Goal: Communication & Community: Answer question/provide support

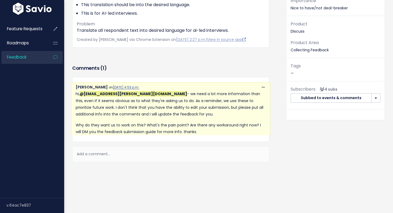
scroll to position [86, 0]
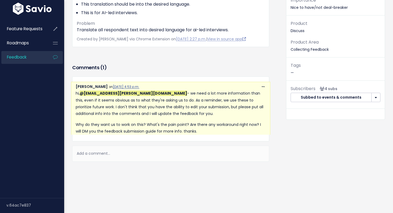
click at [121, 154] on div "Add a comment..." at bounding box center [170, 154] width 197 height 16
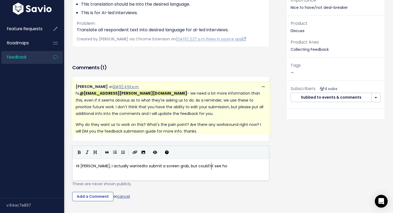
scroll to position [2, 138]
type textarea "Hi [PERSON_NAME], I actually wantedto submit a screen grab, but could'nt see ho…"
type textarea "when I submitted it. This isn;t"
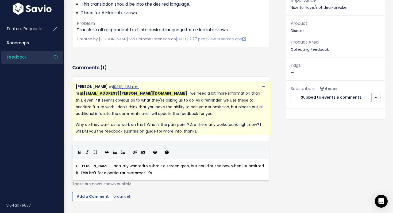
type textarea "'t for a particular customer. It's"
click at [143, 152] on icon "Import an image" at bounding box center [144, 153] width 4 height 4
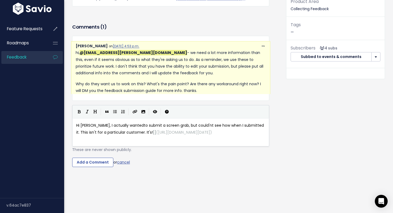
scroll to position [132, 0]
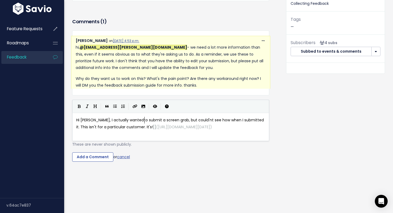
click at [145, 122] on span "Hi [PERSON_NAME], I actually wantedto submit a screen grab, but could'nt see ho…" at bounding box center [170, 123] width 189 height 12
click at [138, 125] on span "Hi [PERSON_NAME], I actually wantedto submit a screen grab, but could'nt see ho…" at bounding box center [170, 123] width 189 height 12
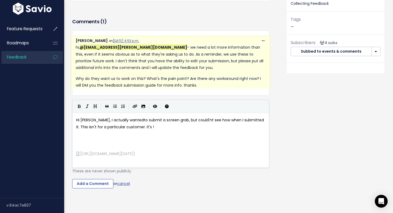
click at [146, 130] on pre "Hi [PERSON_NAME], I actually wantedto submit a screen grab, but could'nt see ho…" at bounding box center [170, 123] width 191 height 13
type textarea "THe request t"
type textarea "is to fully lov"
type textarea "calize the respondet experience for"
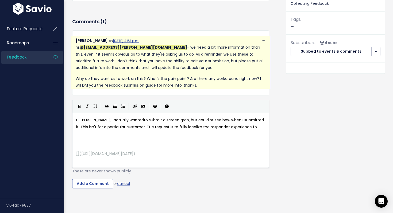
scroll to position [2, 65]
type textarea "for the ai"
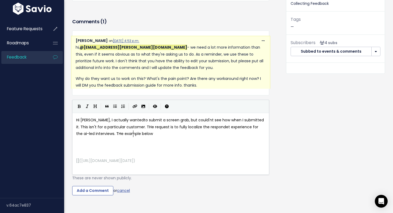
scroll to position [2, 67]
type textarea "i-led interviews. THe example below will provide m"
click at [101, 134] on span "Hi [PERSON_NAME], I actually wantedto submit a screen grab, but could'nt see ho…" at bounding box center [170, 126] width 189 height 19
type textarea "h"
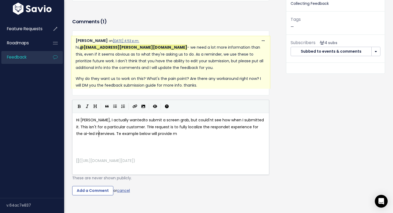
scroll to position [2, 2]
drag, startPoint x: 134, startPoint y: 133, endPoint x: 202, endPoint y: 137, distance: 68.1
type textarea "provides a lot more detail"
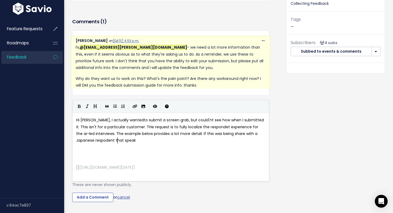
type textarea ". If this was being share with a Japanese respodent that speak s"
type textarea "no English at all and then they may be a little lost to begin with."
click at [129, 121] on span "Hi [PERSON_NAME], I actually wantedto submit a screen grab, but could'nt see ho…" at bounding box center [170, 130] width 189 height 26
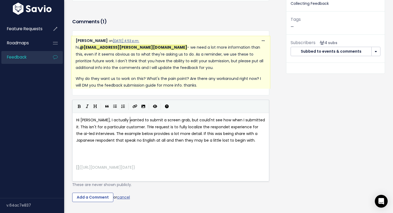
click at [137, 126] on span "Hi [PERSON_NAME], I actually wanted to submit a screen grab, but could'nt see h…" at bounding box center [171, 130] width 190 height 26
type textarea "h"
click at [179, 135] on span "Hi [PERSON_NAME], I actually wanted to submit a screen grab, but could'nt see h…" at bounding box center [171, 130] width 190 height 26
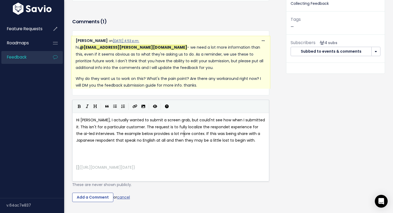
type textarea "context"
click at [159, 133] on span "Hi [PERSON_NAME], I actually wanted to submit a screen grab, but could'nt see h…" at bounding box center [171, 130] width 190 height 26
click at [219, 135] on span "Hi [PERSON_NAME], I actually wanted to submit a screen grab, but could'nt see h…" at bounding box center [171, 130] width 190 height 26
type textarea "d"
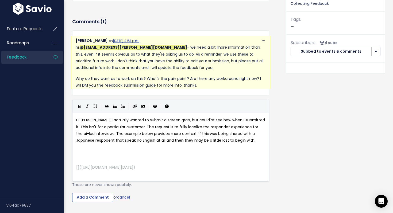
click at [116, 141] on span "Hi [PERSON_NAME], I actually wanted to submit a screen grab, but could'nt see h…" at bounding box center [171, 130] width 190 height 26
type textarea "s"
click at [245, 139] on pre "Hi [PERSON_NAME], I actually wanted to submit a screen grab, but could'nt see h…" at bounding box center [170, 130] width 191 height 27
click at [104, 195] on input "Add a Comment" at bounding box center [92, 198] width 41 height 10
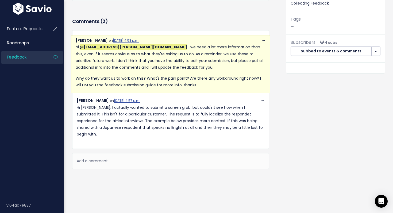
scroll to position [132, 0]
click at [106, 153] on div "Add a comment..." at bounding box center [170, 161] width 197 height 16
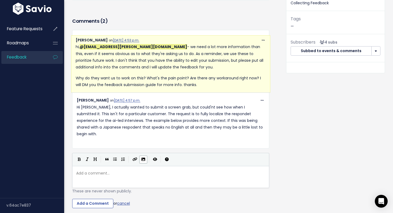
click at [142, 158] on icon "Import an image" at bounding box center [144, 160] width 4 height 4
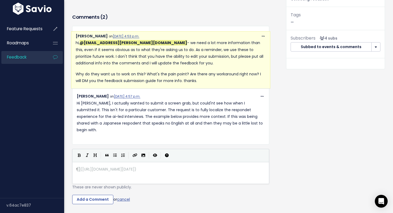
click at [148, 107] on p "Hi [PERSON_NAME], I actually wanted to submit a screen grab, but could'nt see h…" at bounding box center [171, 117] width 188 height 34
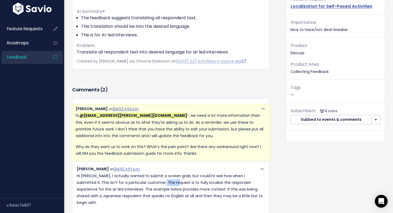
scroll to position [172, 0]
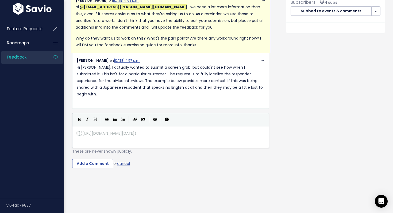
click at [204, 132] on pre "! [] ( [URL][DOMAIN_NAME][DATE] )" at bounding box center [170, 133] width 191 height 7
click at [125, 134] on span "[URL][DOMAIN_NAME][DATE]" at bounding box center [108, 133] width 52 height 5
type textarea "1zZX_Screenshot_2025"
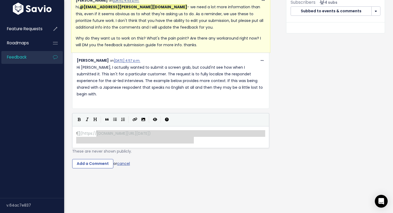
drag, startPoint x: 200, startPoint y: 132, endPoint x: 112, endPoint y: 124, distance: 88.4
type textarea "[DOMAIN_NAME][URL][DATE])"
click at [180, 159] on div "Add a Comment or cancel" at bounding box center [170, 164] width 197 height 10
click at [201, 94] on div "Copy Link Quote Reply Edit [GEOGRAPHIC_DATA] [PERSON_NAME] on [DATE] 4:57 p.m. …" at bounding box center [171, 79] width 196 height 45
click at [214, 159] on div "Add a Comment or cancel" at bounding box center [170, 164] width 197 height 10
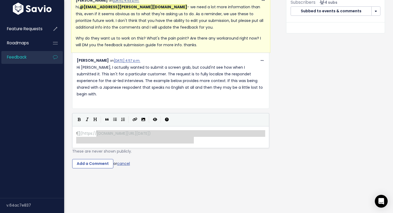
click at [126, 159] on div "Add a Comment or cancel" at bounding box center [170, 164] width 197 height 10
click at [125, 161] on link "cancel" at bounding box center [123, 163] width 13 height 5
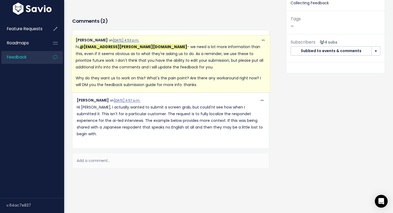
click at [217, 117] on p "Hi [PERSON_NAME], I actually wanted to submit a screen grab, but could'nt see h…" at bounding box center [171, 121] width 188 height 34
click at [235, 133] on div "Copy Link Quote Reply Edit [GEOGRAPHIC_DATA] [PERSON_NAME] on [DATE] 4:57 p.m. …" at bounding box center [171, 119] width 196 height 45
click at [242, 124] on p "Hi [PERSON_NAME], I actually wanted to submit a screen grab, but could'nt see h…" at bounding box center [171, 121] width 188 height 34
click at [122, 153] on div "Add a comment..." at bounding box center [170, 161] width 197 height 16
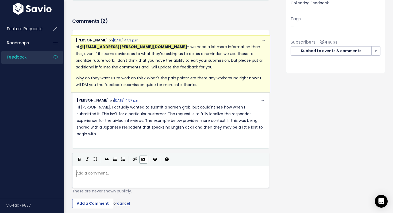
click at [143, 158] on icon "Import an image" at bounding box center [144, 160] width 4 height 4
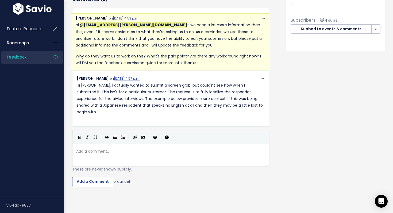
scroll to position [155, 0]
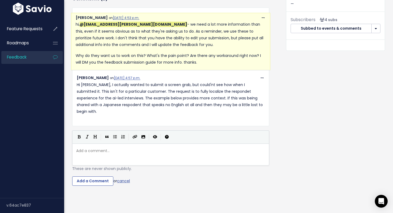
click at [124, 149] on div "Add a comment... x ​" at bounding box center [177, 161] width 205 height 29
click at [142, 135] on icon "Import an image" at bounding box center [144, 137] width 4 height 4
click at [104, 148] on div "Add a comment... x ​" at bounding box center [170, 151] width 191 height 9
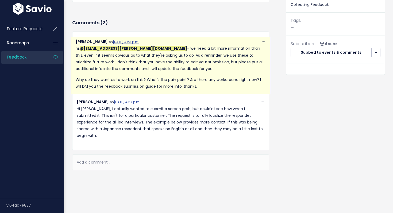
scroll to position [132, 0]
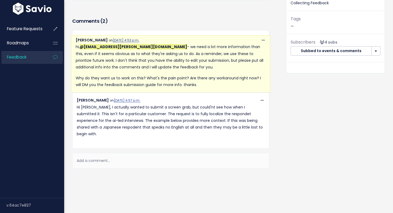
click at [120, 153] on div "Add a comment..." at bounding box center [170, 161] width 197 height 16
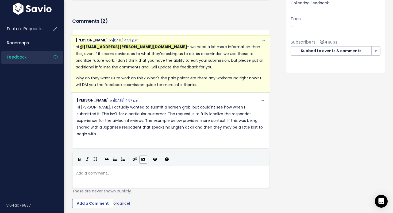
click at [144, 158] on icon "Import an image" at bounding box center [144, 160] width 4 height 4
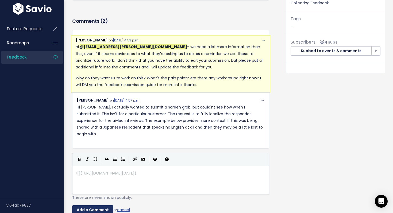
click at [107, 206] on input "Add a Comment" at bounding box center [92, 211] width 41 height 10
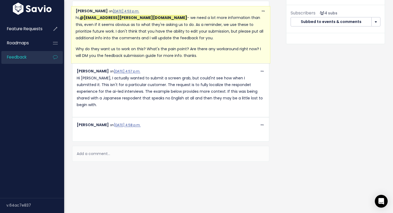
scroll to position [306, 0]
